Goal: Information Seeking & Learning: Check status

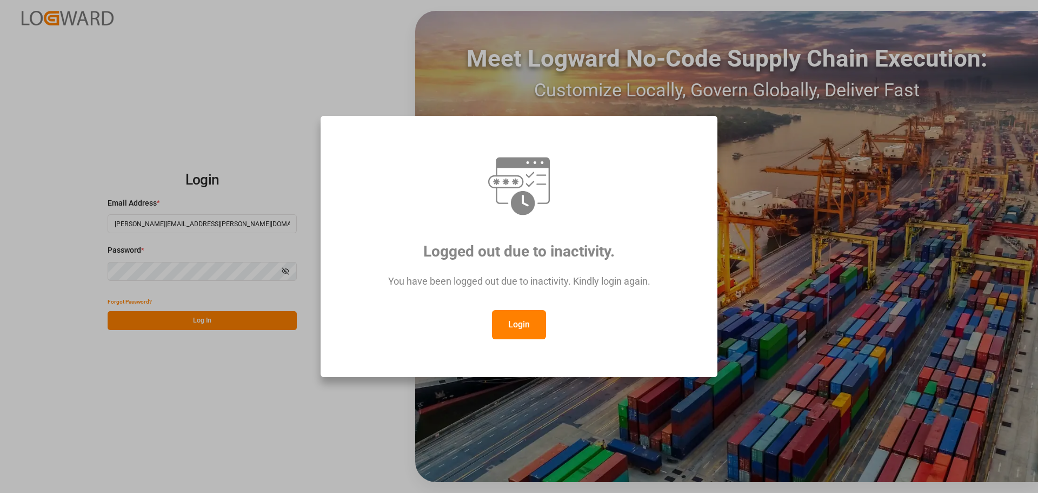
click at [516, 310] on button "Login" at bounding box center [519, 324] width 54 height 29
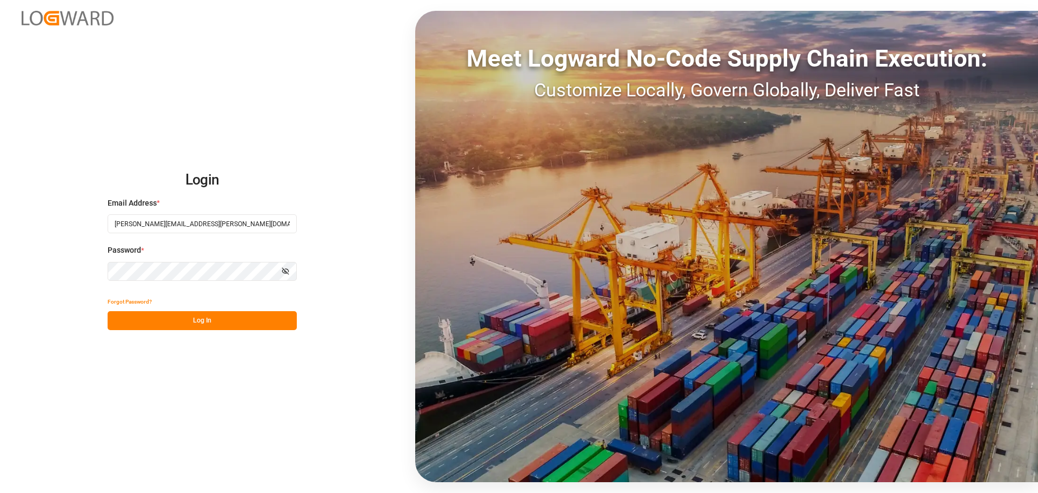
click at [251, 329] on button "Log In" at bounding box center [202, 320] width 189 height 19
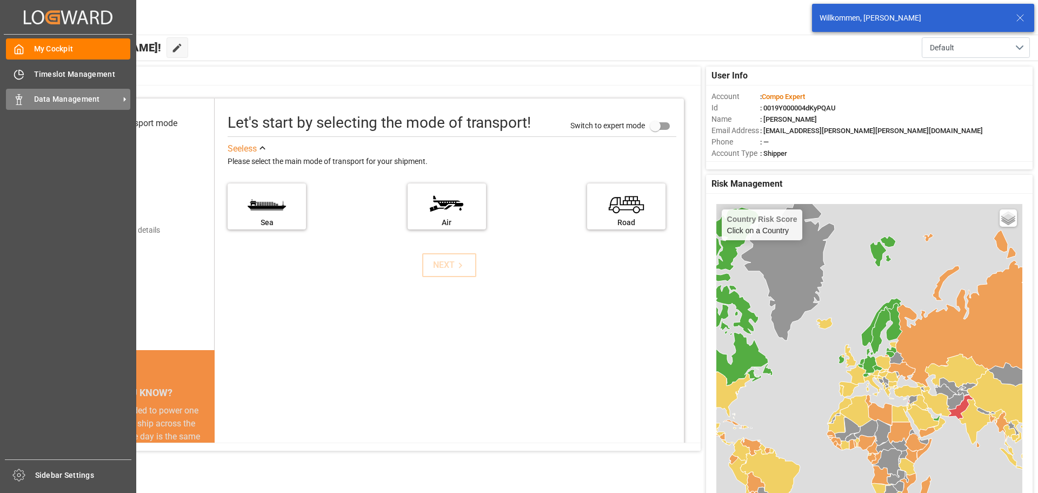
click at [59, 98] on span "Data Management" at bounding box center [76, 99] width 85 height 11
click at [30, 103] on div "Data Management Data Management" at bounding box center [68, 99] width 124 height 21
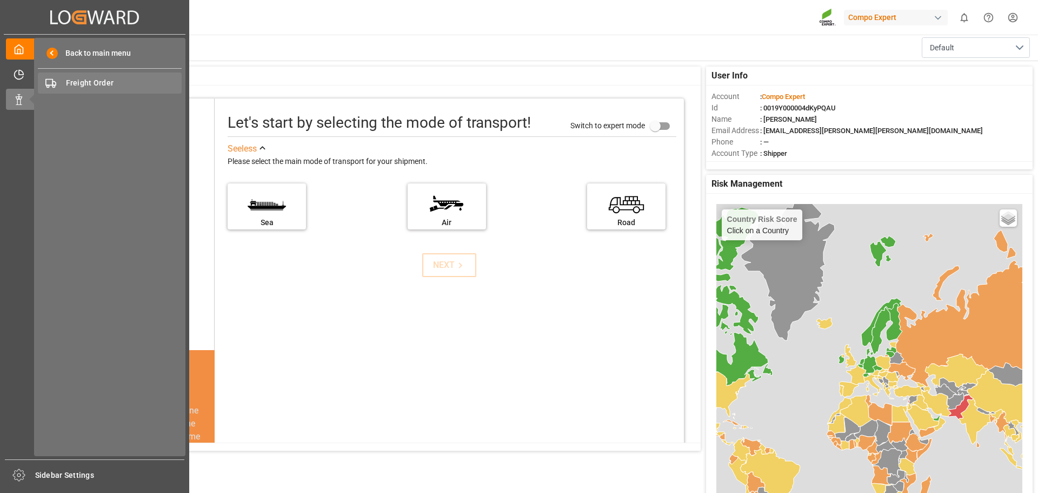
click at [78, 85] on span "Freight Order" at bounding box center [124, 82] width 116 height 11
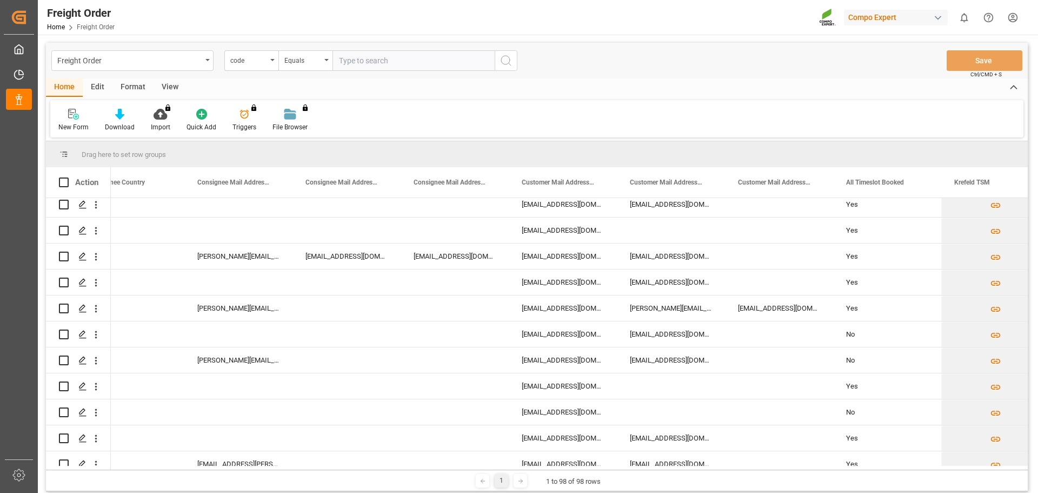
scroll to position [0, 1297]
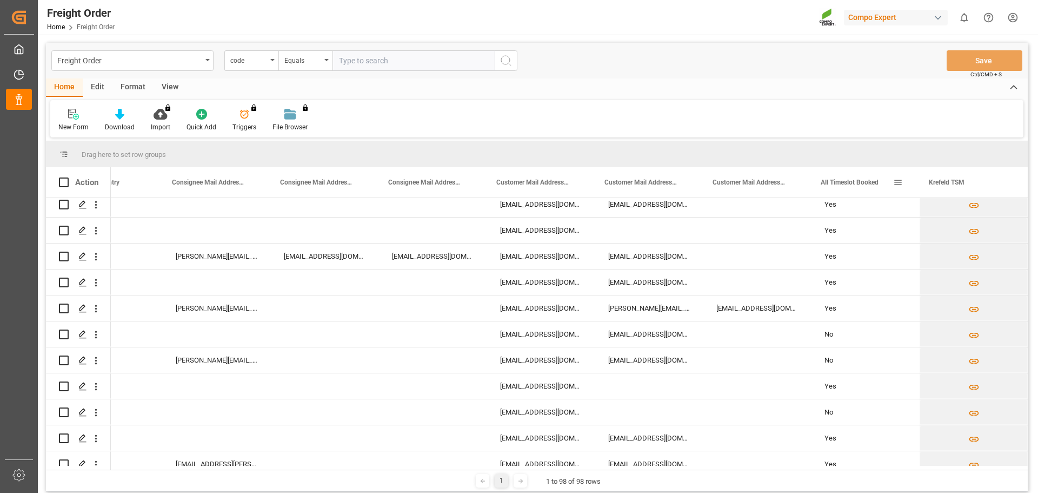
click at [852, 182] on span "All Timeslot Booked" at bounding box center [850, 182] width 58 height 8
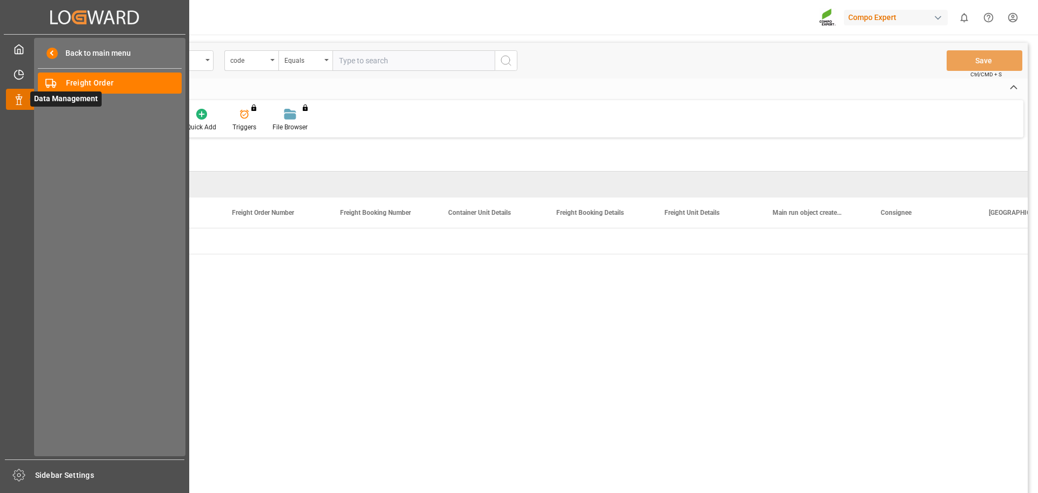
click at [27, 103] on icon at bounding box center [32, 99] width 23 height 23
click at [64, 81] on div "Freight Order Freight Order" at bounding box center [110, 82] width 144 height 21
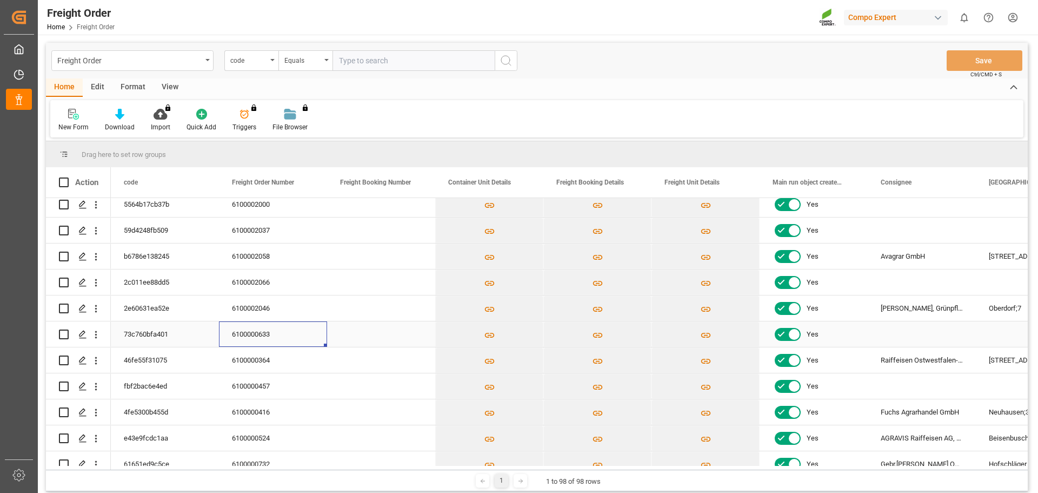
drag, startPoint x: 266, startPoint y: 334, endPoint x: 251, endPoint y: 334, distance: 14.6
click at [251, 334] on div "6100000633" at bounding box center [273, 333] width 108 height 25
drag, startPoint x: 460, startPoint y: 469, endPoint x: 542, endPoint y: 465, distance: 81.8
click at [542, 465] on div "Drag here to set row groups Drag here to set column labels Action Consignee Zip…" at bounding box center [537, 316] width 982 height 350
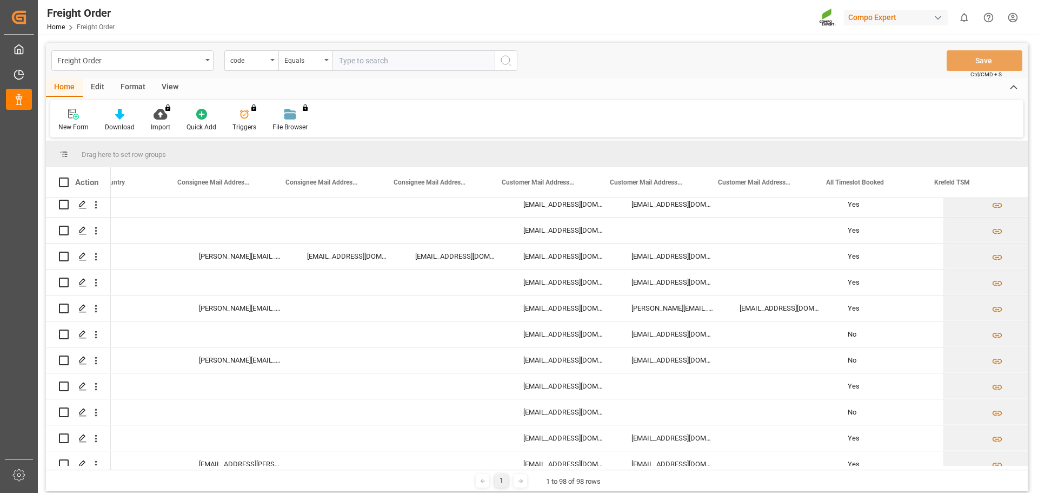
scroll to position [0, 1358]
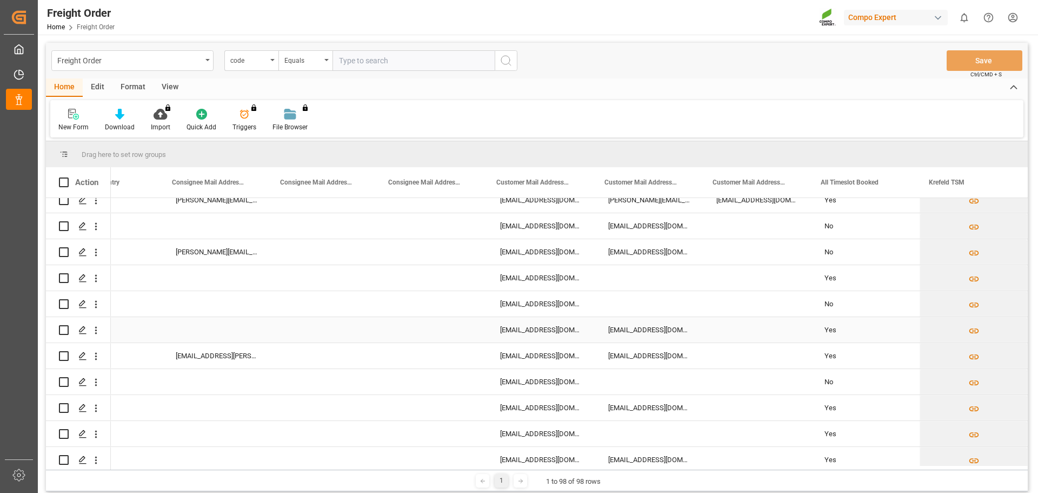
click at [617, 308] on div "Press SPACE to select this row." at bounding box center [649, 303] width 108 height 25
click at [678, 483] on div "1 1 to 98 of 98 rows" at bounding box center [537, 480] width 982 height 22
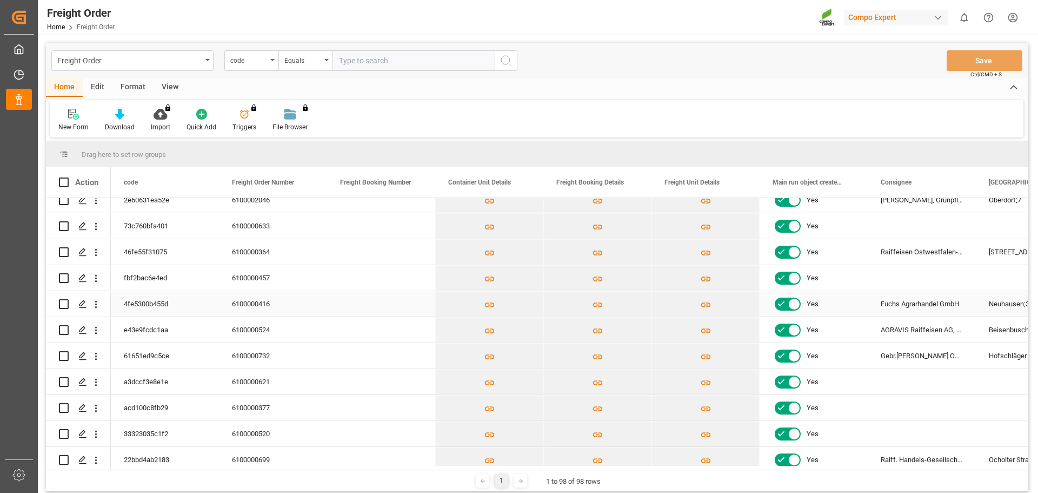
click at [253, 307] on div "6100000416" at bounding box center [273, 303] width 108 height 25
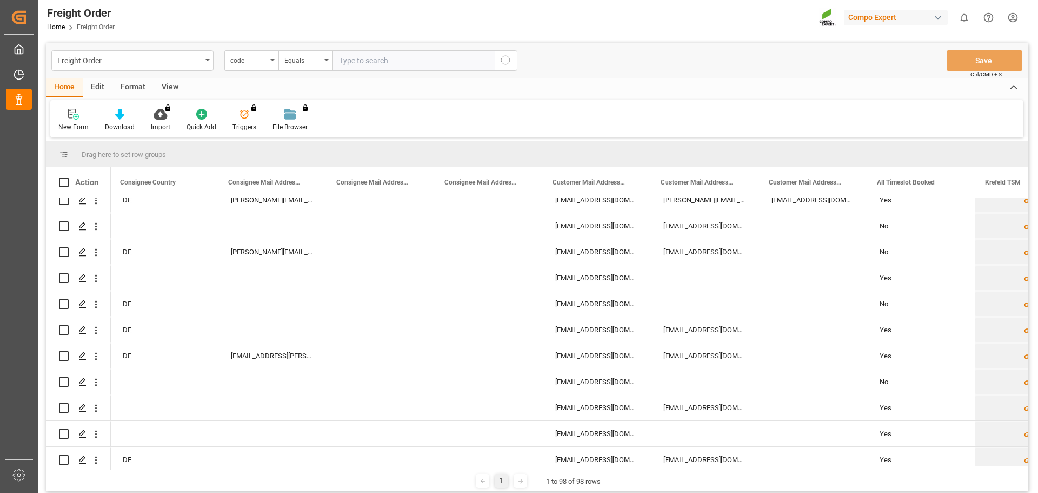
scroll to position [0, 1302]
click at [60, 386] on input "Press Space to toggle row selection (unchecked)" at bounding box center [64, 382] width 10 height 10
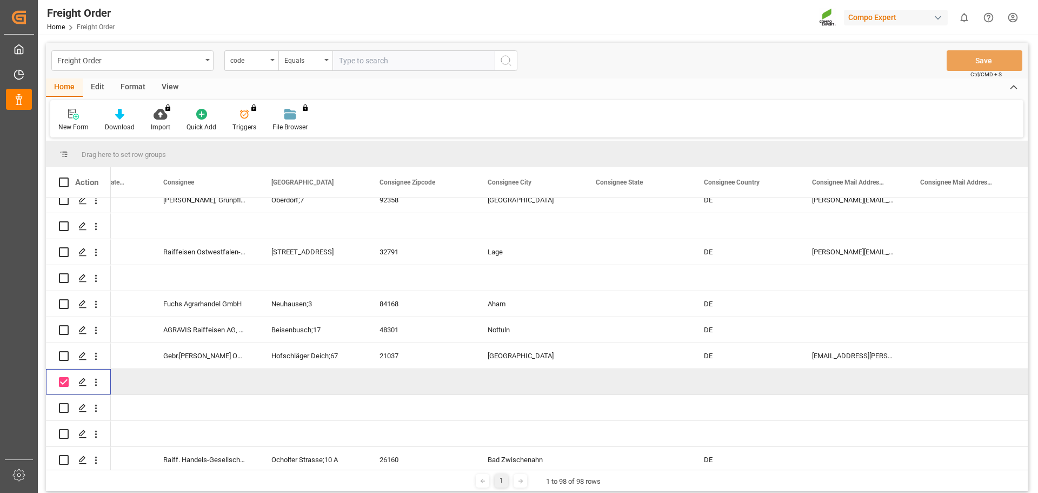
scroll to position [0, 231]
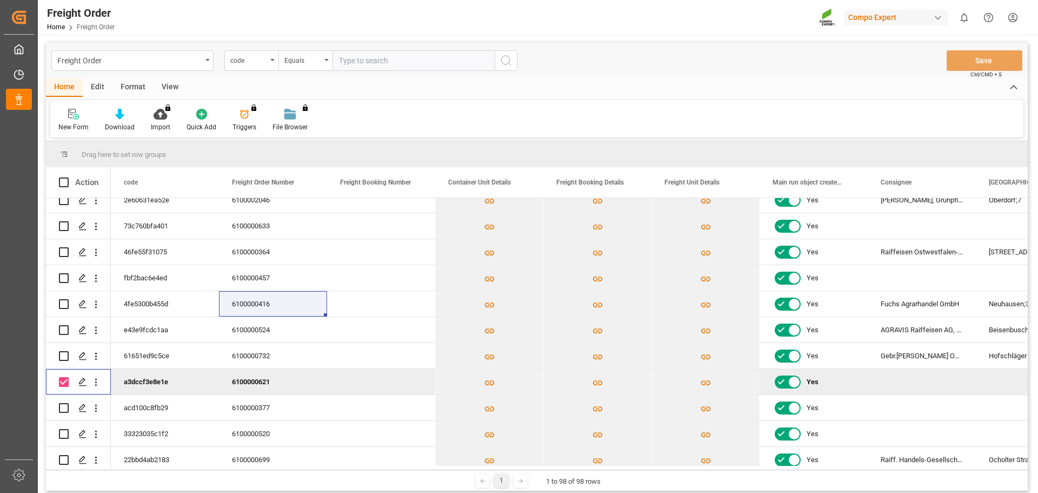
click at [256, 379] on div "6100000621" at bounding box center [273, 381] width 108 height 25
click at [59, 377] on input "Press Space to toggle row selection (checked)" at bounding box center [64, 382] width 10 height 10
checkbox input "false"
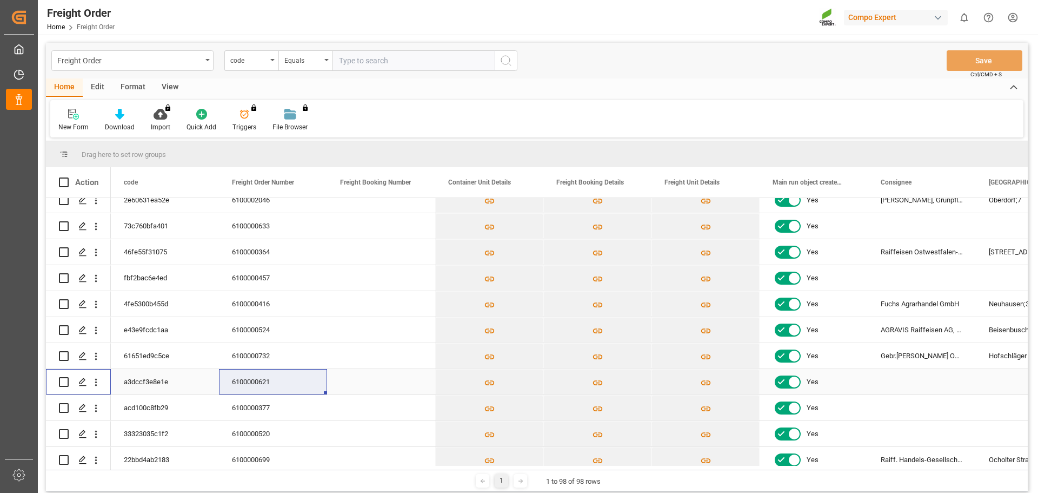
click at [258, 380] on div "6100000621" at bounding box center [273, 381] width 108 height 25
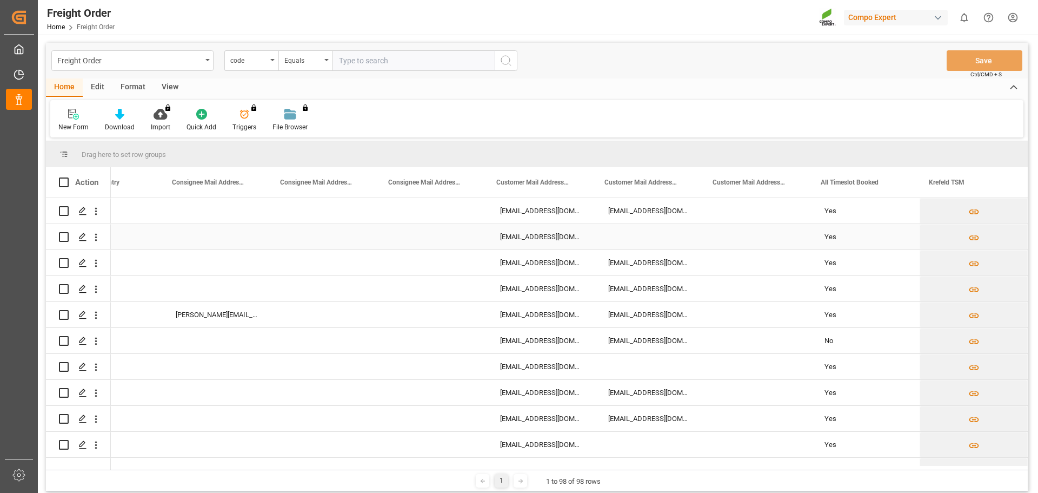
scroll to position [487, 0]
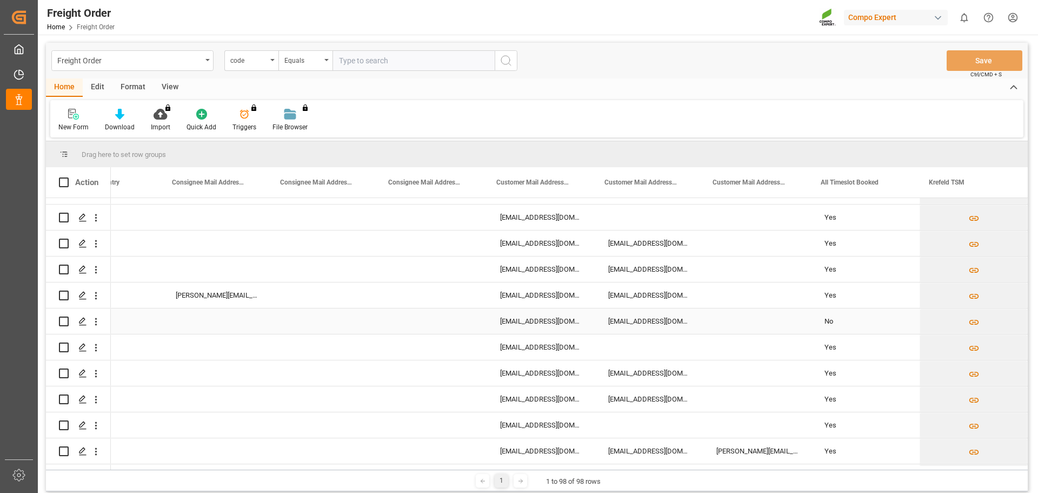
click at [64, 320] on input "Press Space to toggle row selection (unchecked)" at bounding box center [64, 321] width 10 height 10
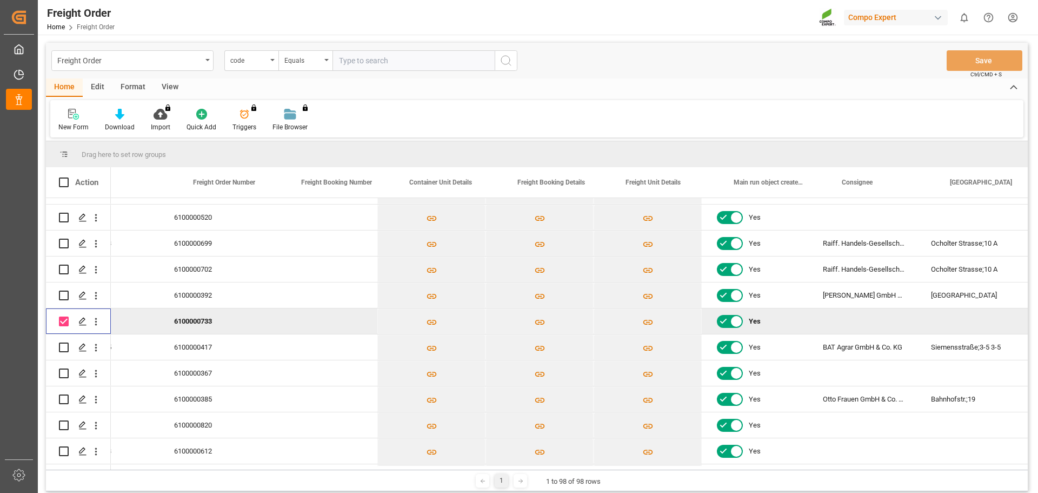
scroll to position [0, 0]
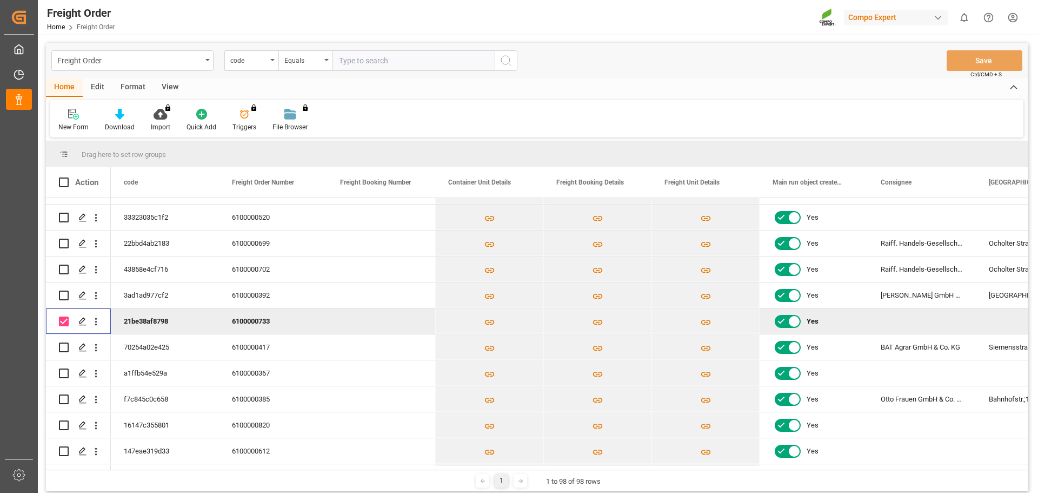
click at [254, 322] on div "6100000733" at bounding box center [273, 320] width 108 height 25
click at [266, 353] on div "6100000417" at bounding box center [273, 346] width 108 height 25
click at [261, 321] on div "6100000733" at bounding box center [273, 320] width 108 height 25
click at [61, 322] on input "Press Space to toggle row selection (checked)" at bounding box center [64, 321] width 10 height 10
checkbox input "false"
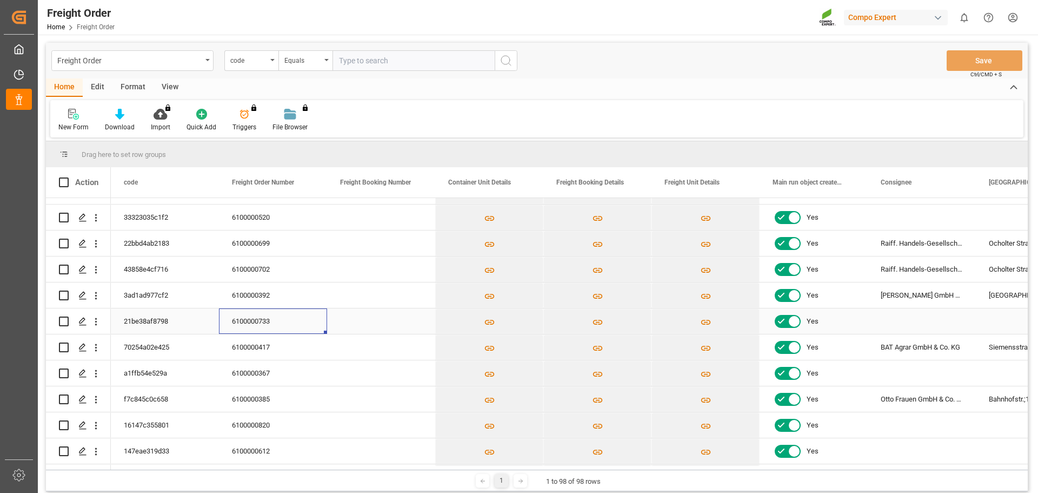
click at [263, 319] on div "6100000733" at bounding box center [273, 320] width 108 height 25
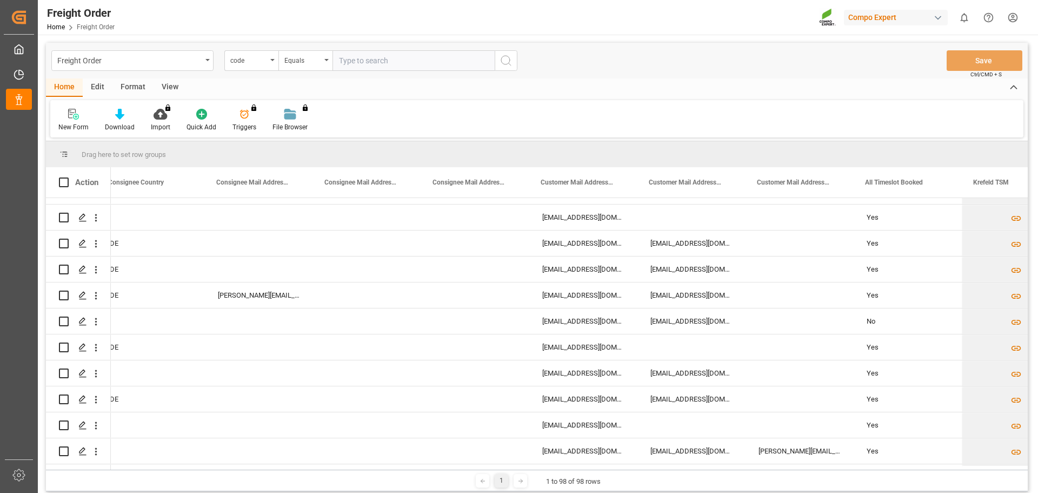
scroll to position [0, 1314]
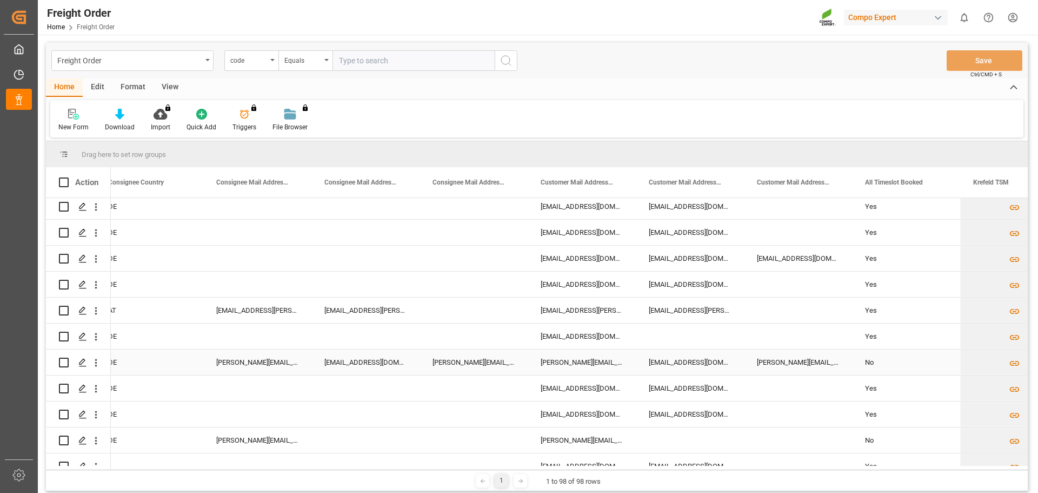
click at [59, 364] on input "Press Space to toggle row selection (unchecked)" at bounding box center [64, 362] width 10 height 10
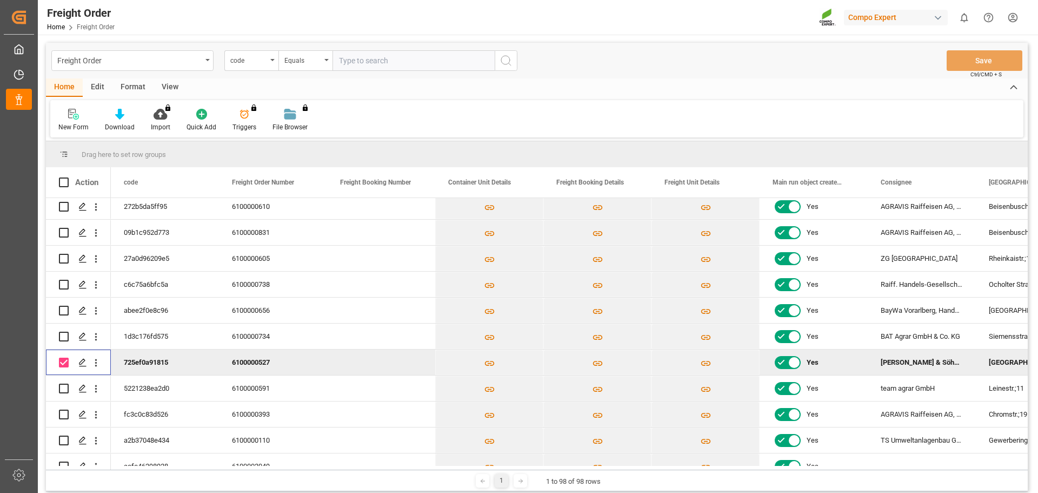
click at [61, 362] on input "Press Space to toggle row selection (checked)" at bounding box center [64, 362] width 10 height 10
checkbox input "false"
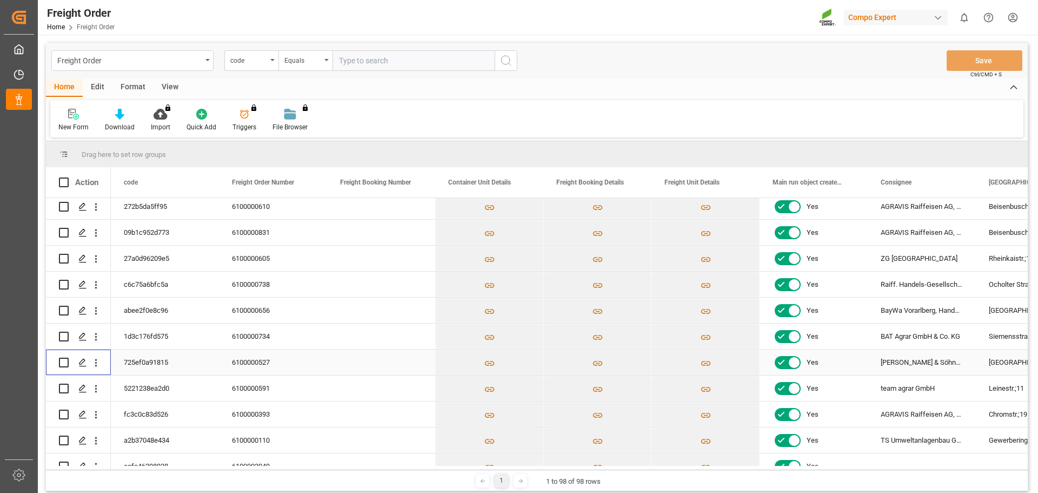
click at [267, 361] on div "6100000527" at bounding box center [273, 361] width 108 height 25
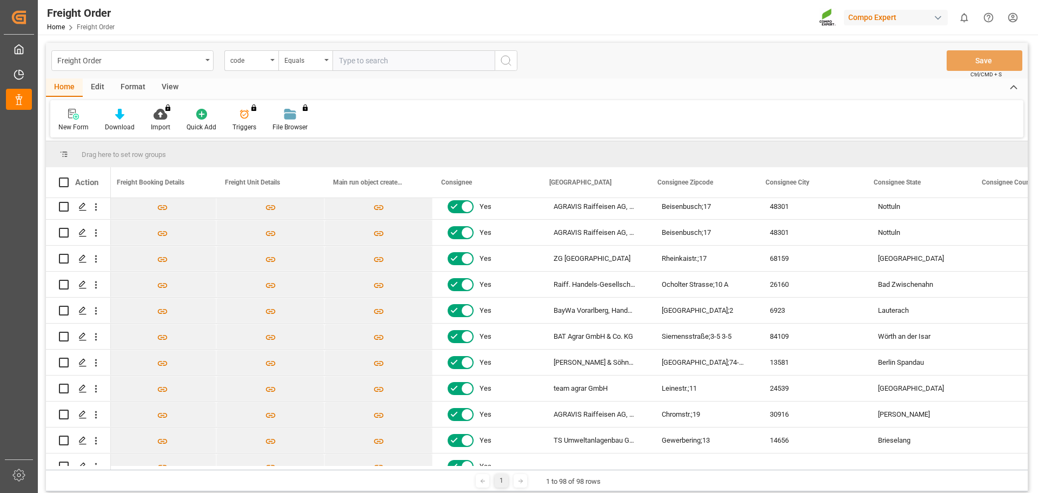
scroll to position [0, 443]
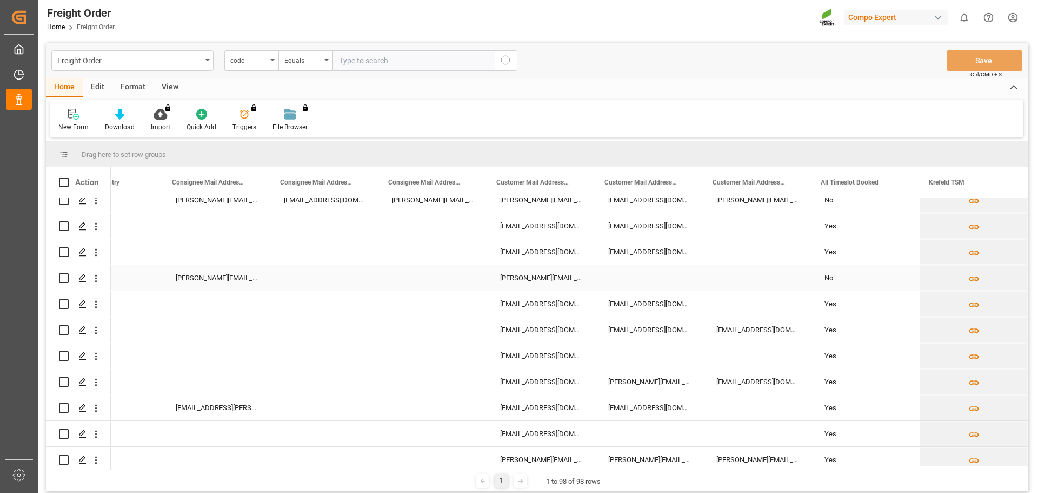
click at [61, 276] on input "Press Space to toggle row selection (unchecked)" at bounding box center [64, 278] width 10 height 10
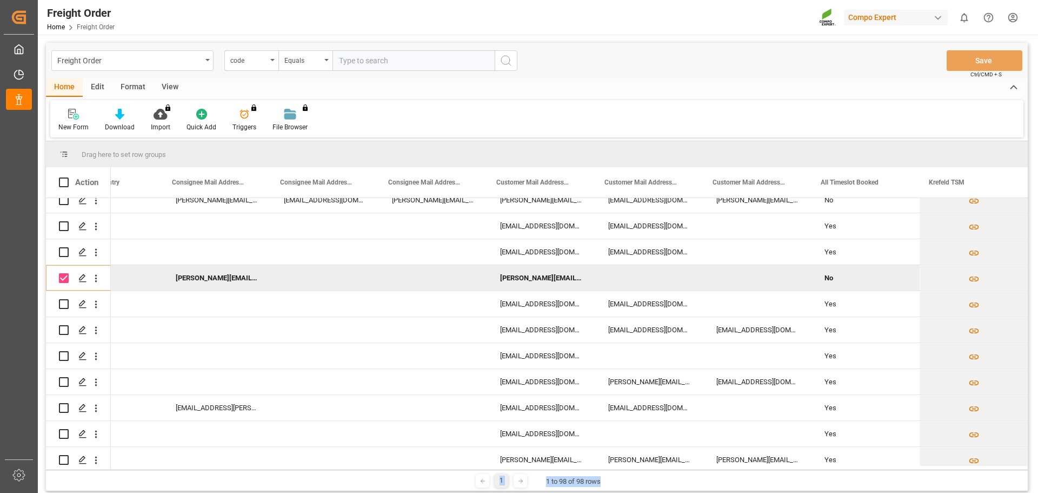
drag, startPoint x: 721, startPoint y: 470, endPoint x: 692, endPoint y: 465, distance: 29.1
click at [692, 465] on div "Drag here to set row groups Drag here to set column labels Action Consignee Sta…" at bounding box center [537, 316] width 982 height 350
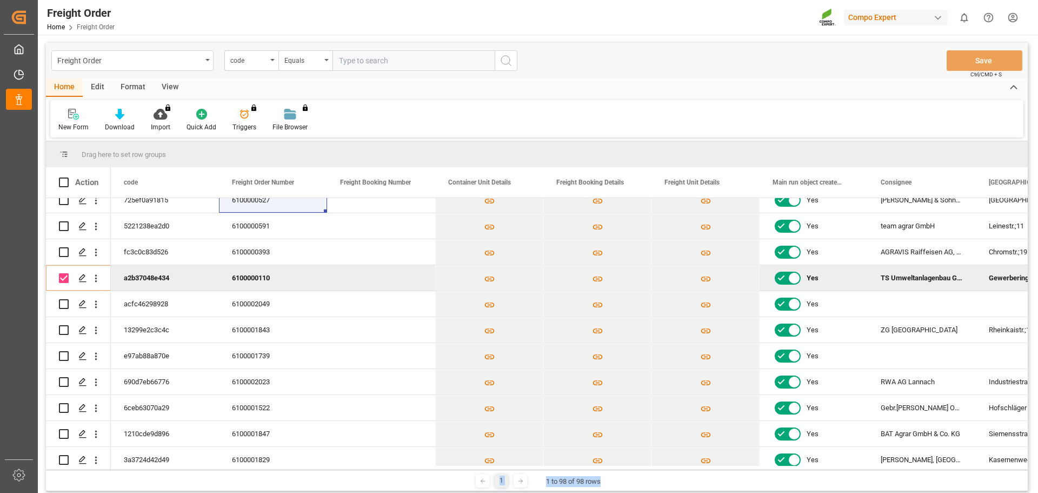
click at [61, 279] on input "Press Space to toggle row selection (checked)" at bounding box center [64, 278] width 10 height 10
checkbox input "false"
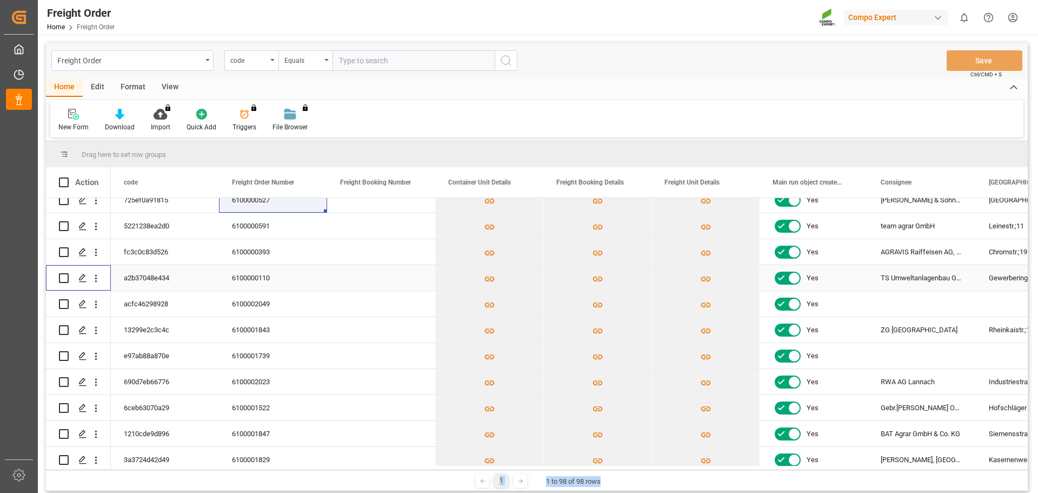
click at [259, 279] on div "6100000110" at bounding box center [273, 277] width 108 height 25
click at [87, 276] on div "Press SPACE to select this row." at bounding box center [82, 278] width 16 height 20
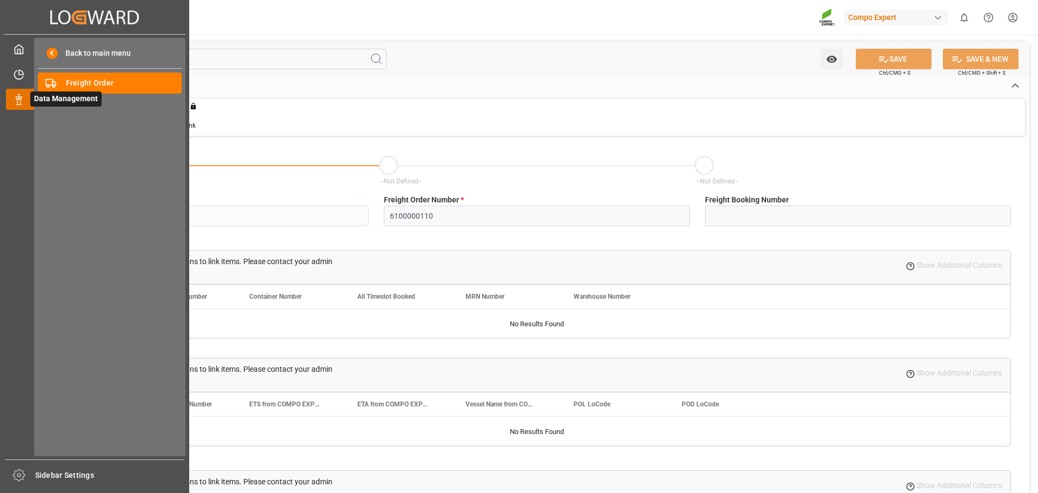
click at [26, 100] on icon at bounding box center [32, 99] width 23 height 23
click at [122, 88] on span "Freight Order" at bounding box center [124, 82] width 116 height 11
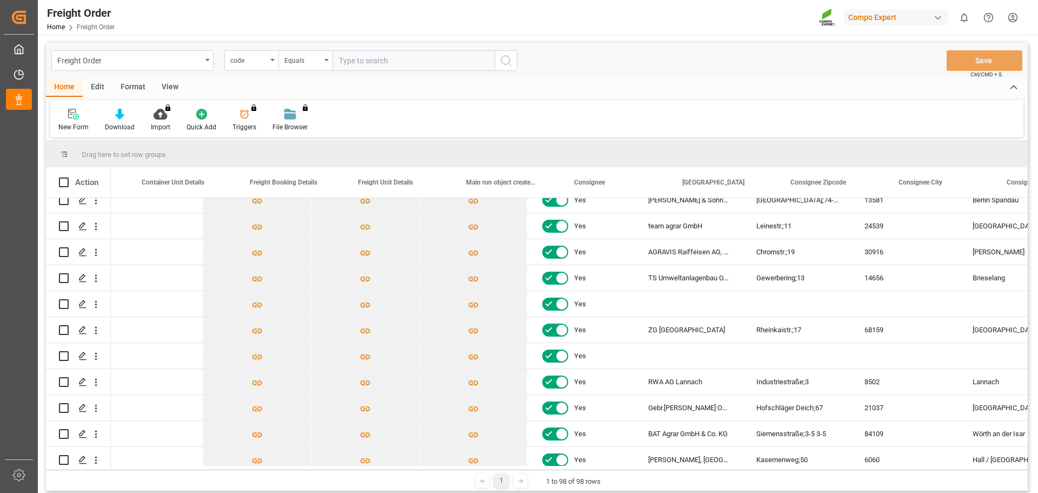
scroll to position [0, 375]
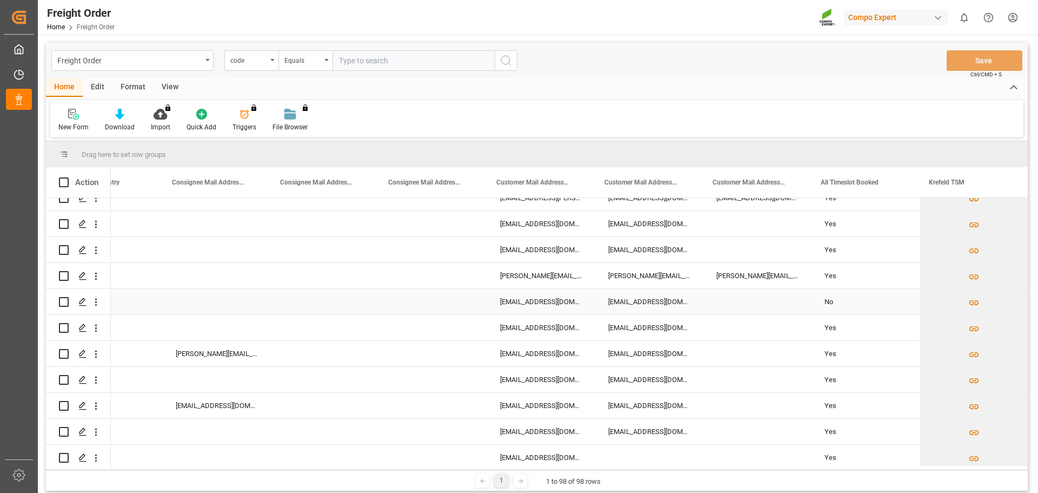
click at [344, 302] on div "Press SPACE to select this row." at bounding box center [325, 301] width 108 height 25
click at [59, 301] on input "Press Space to toggle row selection (unchecked)" at bounding box center [64, 302] width 10 height 10
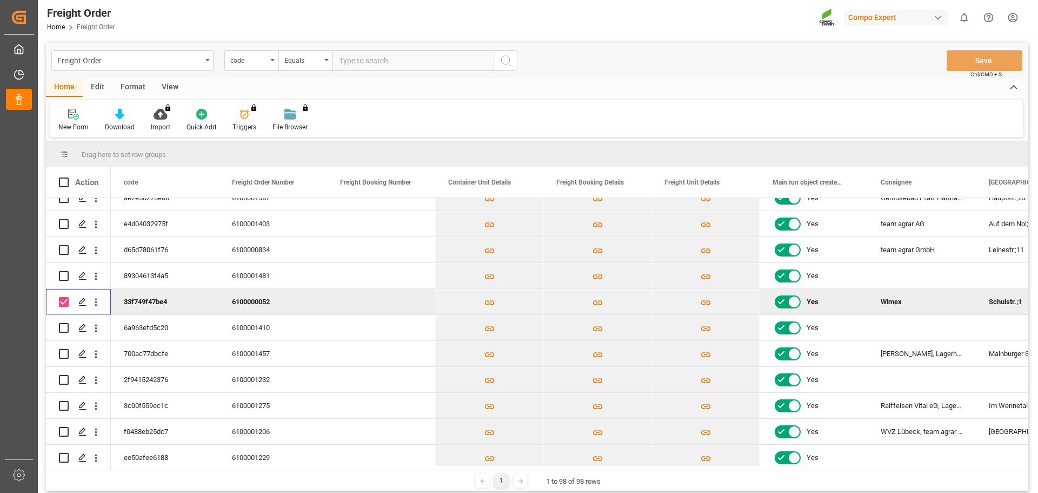
click at [62, 301] on input "Press Space to toggle row selection (checked)" at bounding box center [64, 302] width 10 height 10
checkbox input "false"
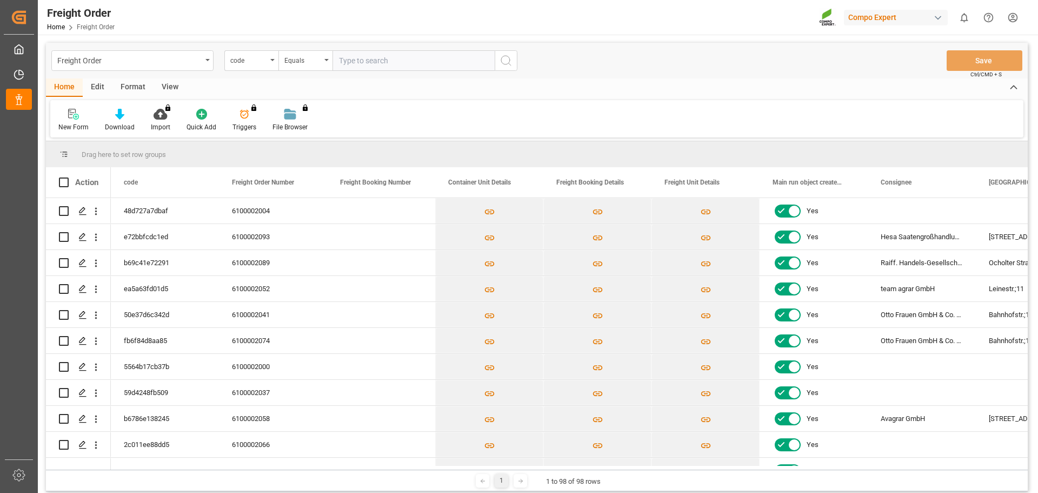
scroll to position [1622, 0]
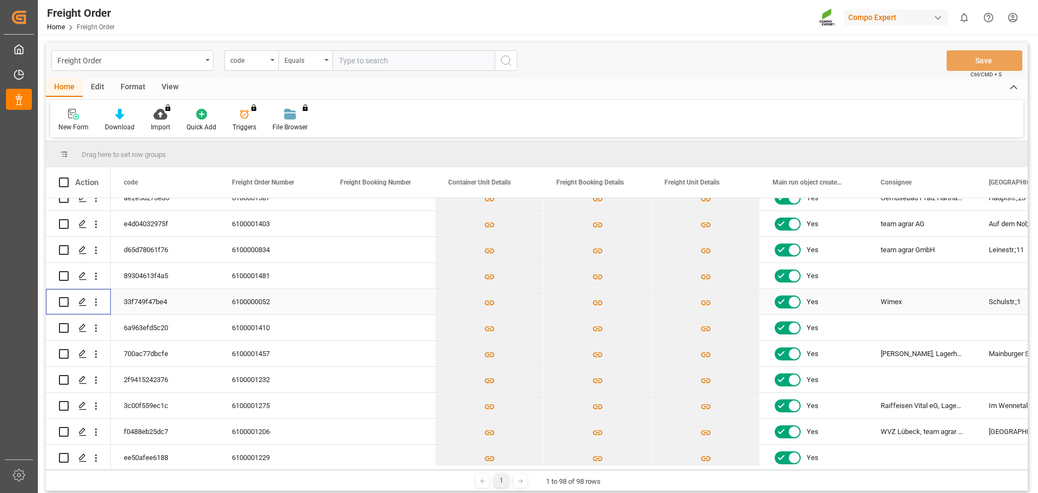
click at [255, 304] on div "6100000052" at bounding box center [273, 301] width 108 height 25
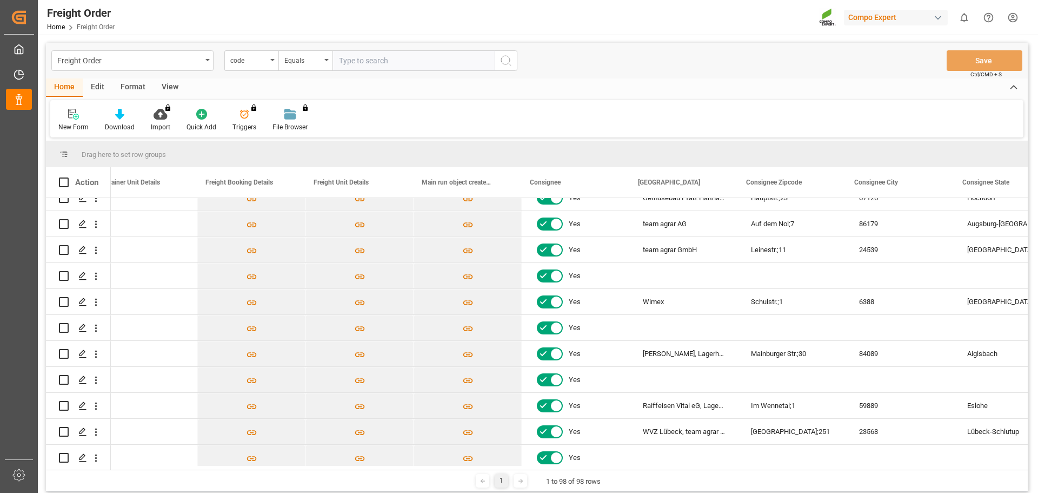
scroll to position [0, 0]
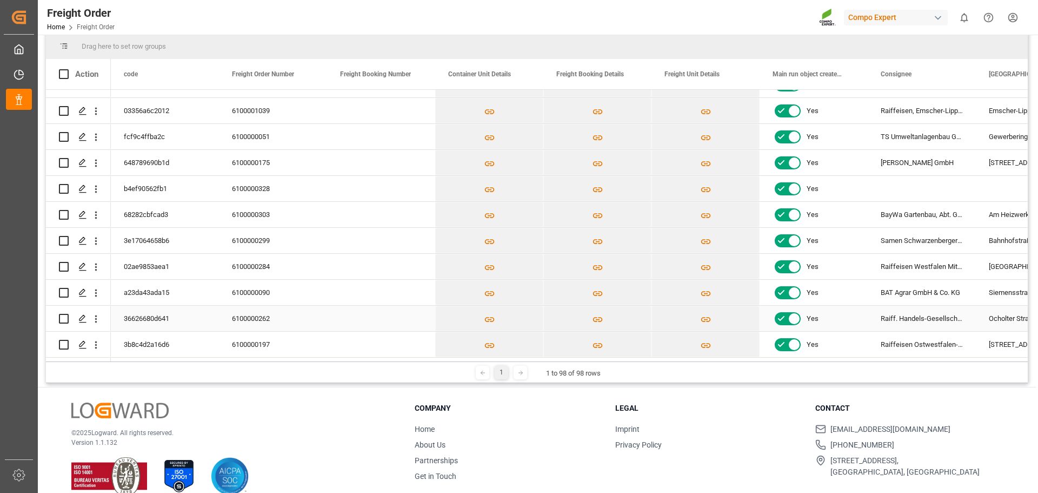
click at [258, 316] on div "6100000262" at bounding box center [273, 318] width 108 height 25
click at [267, 342] on div "6100000197" at bounding box center [273, 344] width 108 height 25
click at [266, 315] on div "6100000262" at bounding box center [273, 318] width 108 height 25
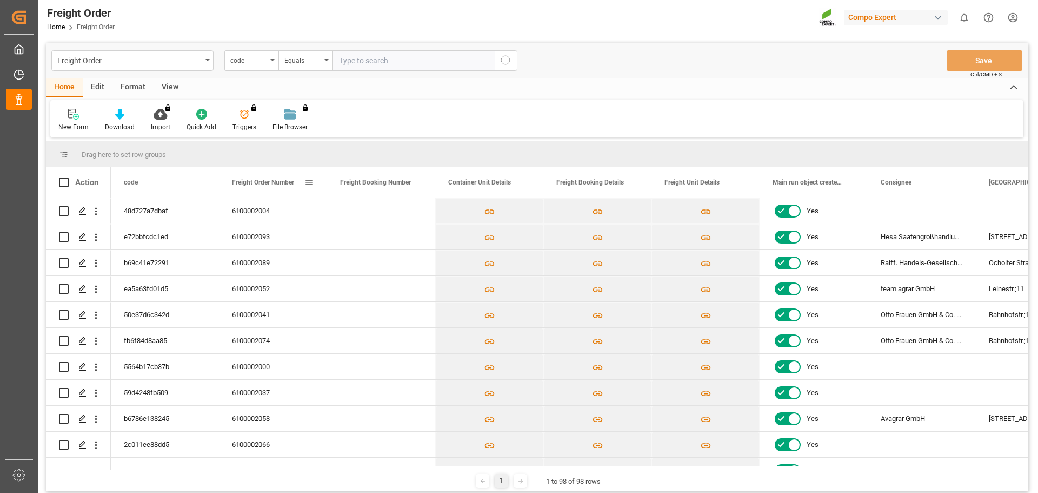
click at [258, 184] on span "Freight Order Number" at bounding box center [263, 182] width 62 height 8
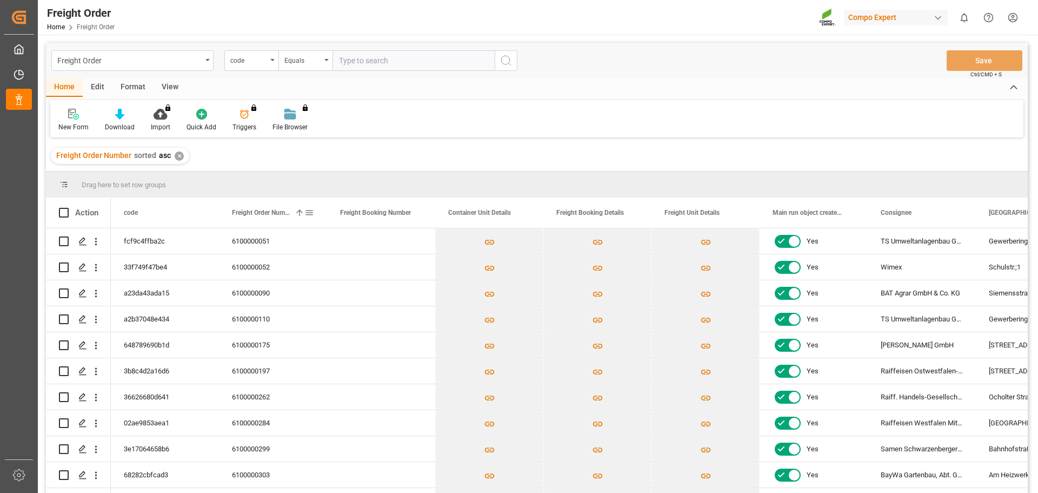
click at [257, 208] on div "Freight Order Number 1" at bounding box center [268, 212] width 72 height 30
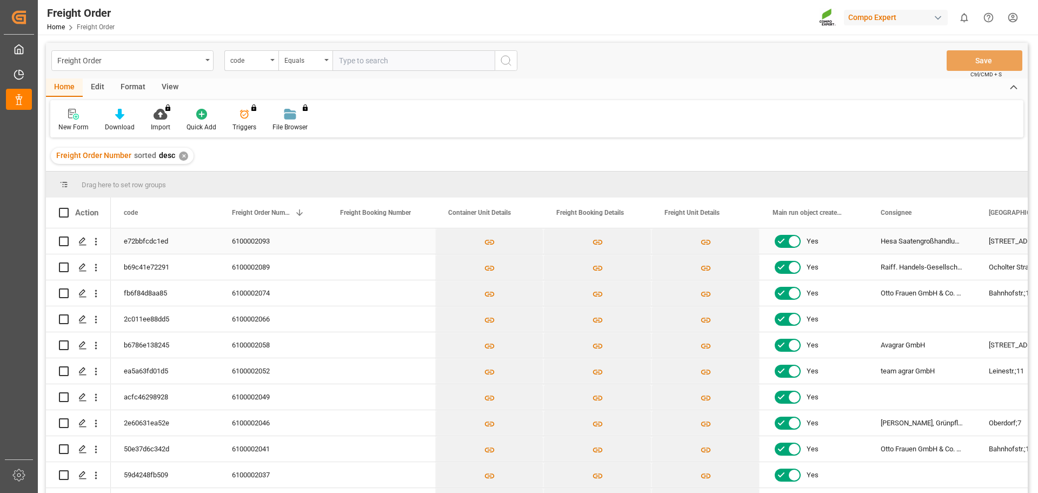
click at [269, 241] on div "6100002093" at bounding box center [273, 240] width 108 height 25
click at [528, 151] on div "Freight Order Number sorted desc ✕" at bounding box center [537, 156] width 982 height 30
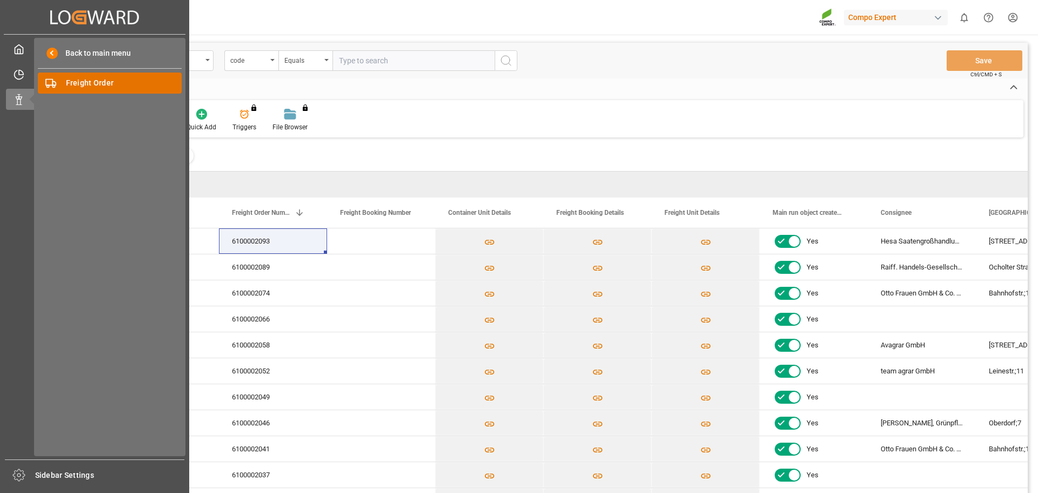
click at [71, 82] on span "Freight Order" at bounding box center [124, 82] width 116 height 11
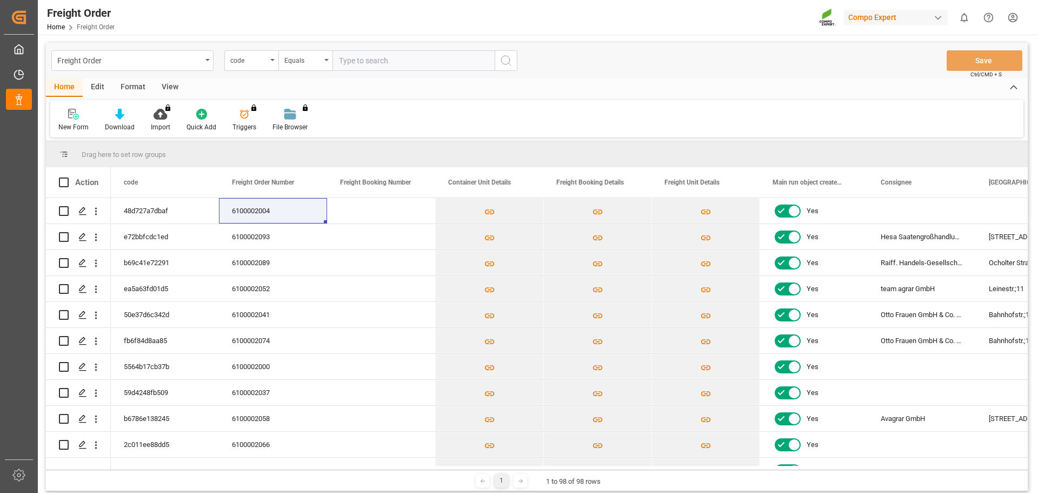
click at [625, 112] on div "New Form Download Import You don't have permission for this feature. Contact ad…" at bounding box center [536, 118] width 973 height 37
click at [483, 112] on div "New Form Download Import You don't have permission for this feature. Contact ad…" at bounding box center [536, 118] width 973 height 37
click at [650, 104] on div "New Form Download Import You don't have permission for this feature. Contact ad…" at bounding box center [536, 118] width 973 height 37
